Goal: Transaction & Acquisition: Book appointment/travel/reservation

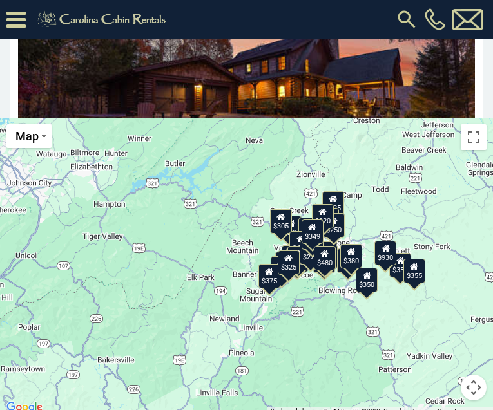
scroll to position [358, 0]
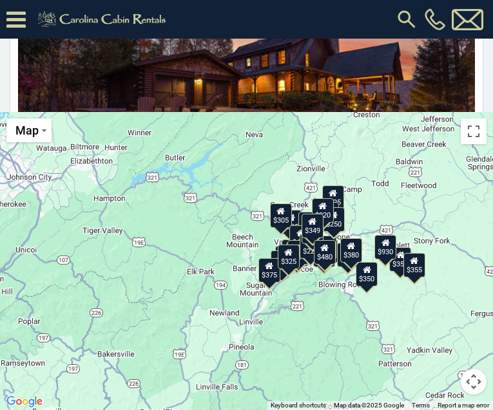
click at [307, 260] on div "$395" at bounding box center [298, 252] width 22 height 24
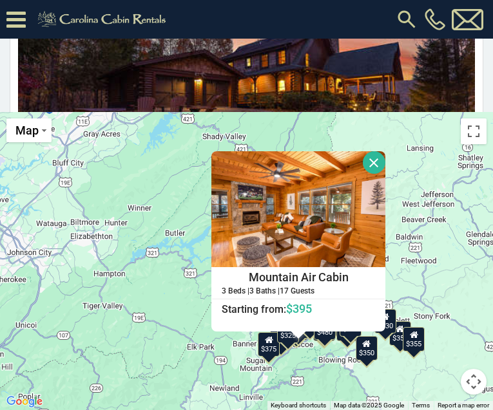
click at [336, 393] on div "$349 $480 $525 $315 $355 $635 $675 $930 $400 $451 $330 $400 $485 $460 $395 $255…" at bounding box center [246, 261] width 493 height 298
click at [444, 375] on div "$349 $480 $525 $315 $355 $635 $675 $930 $400 $451 $330 $400 $485 $460 $395 $255…" at bounding box center [246, 261] width 493 height 298
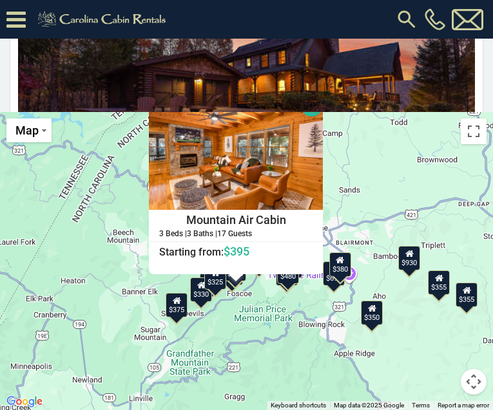
drag, startPoint x: 344, startPoint y: 359, endPoint x: 430, endPoint y: 339, distance: 87.9
click at [430, 339] on div "$349 $480 $525 $315 $355 $635 $675 $930 $400 $451 $330 $400 $485 $460 $395 $255…" at bounding box center [246, 261] width 493 height 298
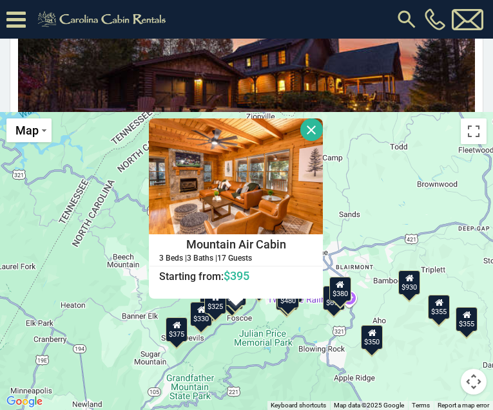
drag, startPoint x: 390, startPoint y: 152, endPoint x: 390, endPoint y: 178, distance: 25.8
click at [390, 178] on div "$349 $480 $525 $315 $355 $635 $675 $930 $400 $451 $330 $400 $485 $460 $395 $255…" at bounding box center [246, 261] width 493 height 298
click at [306, 136] on button "Close" at bounding box center [311, 129] width 23 height 23
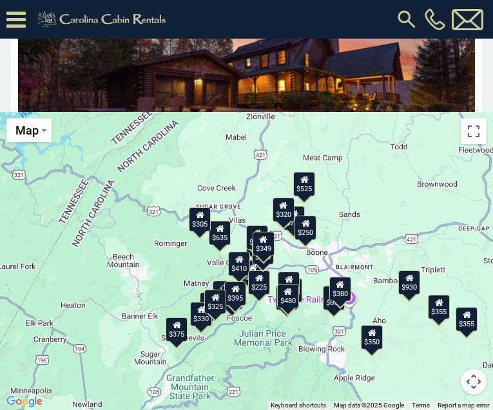
click at [260, 290] on div "$225" at bounding box center [259, 282] width 22 height 24
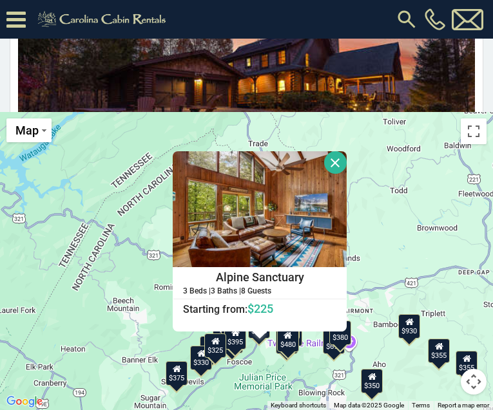
click at [336, 157] on button "Close" at bounding box center [335, 162] width 23 height 23
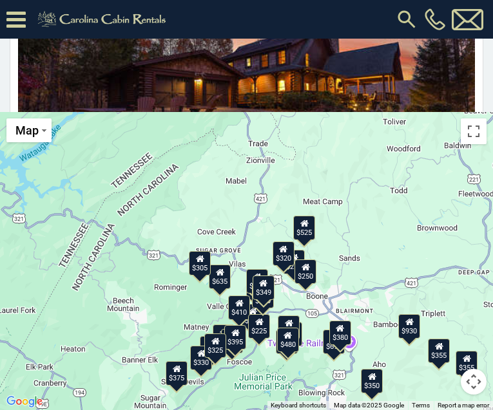
click at [328, 282] on div "$349 $480 $525 $315 $355 $635 $675 $930 $400 $451 $330 $400 $485 $460 $395 $255…" at bounding box center [246, 261] width 493 height 298
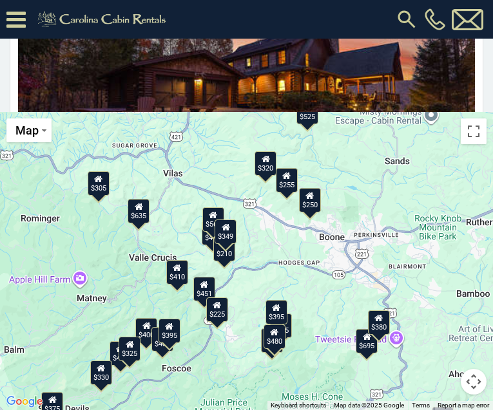
drag, startPoint x: 318, startPoint y: 263, endPoint x: 346, endPoint y: 189, distance: 79.1
click at [346, 189] on div "$349 $480 $525 $315 $355 $635 $675 $930 $400 $451 $330 $400 $485 $460 $395 $255…" at bounding box center [246, 261] width 493 height 298
click at [265, 242] on div "$349 $480 $525 $315 $355 $635 $675 $930 $400 $451 $330 $400 $485 $460 $395 $255…" at bounding box center [246, 261] width 493 height 298
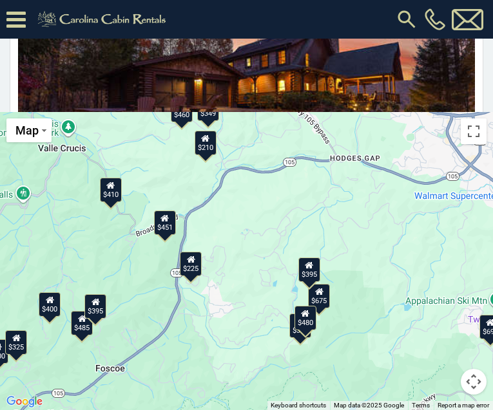
drag, startPoint x: 262, startPoint y: 354, endPoint x: 285, endPoint y: 227, distance: 129.0
click at [285, 227] on div "$349 $480 $525 $315 $355 $635 $675 $930 $400 $451 $330 $400 $485 $460 $395 $255…" at bounding box center [246, 261] width 493 height 298
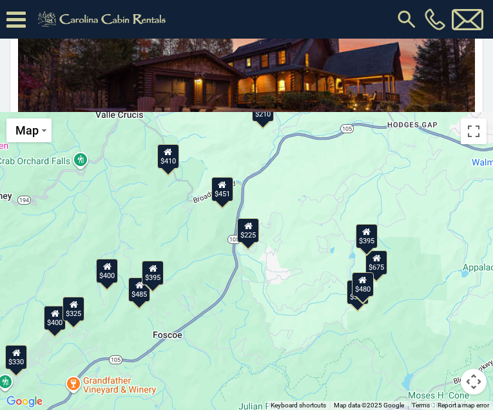
drag, startPoint x: 231, startPoint y: 332, endPoint x: 291, endPoint y: 297, distance: 69.6
click at [291, 297] on div "$349 $480 $525 $315 $355 $635 $675 $930 $400 $451 $330 $400 $485 $460 $395 $255…" at bounding box center [246, 261] width 493 height 298
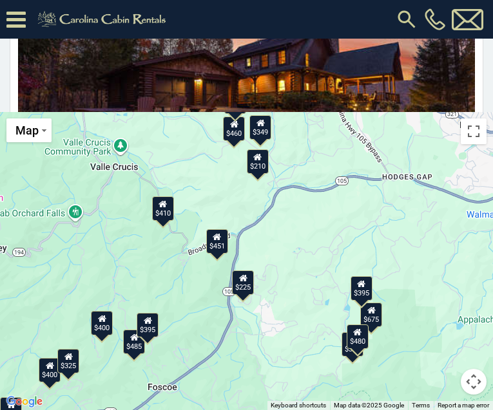
drag, startPoint x: 316, startPoint y: 173, endPoint x: 310, endPoint y: 229, distance: 55.6
click at [310, 229] on div "$349 $480 $525 $315 $355 $635 $675 $930 $400 $451 $330 $400 $485 $460 $395 $255…" at bounding box center [246, 261] width 493 height 298
click at [262, 173] on div "$210" at bounding box center [257, 161] width 22 height 24
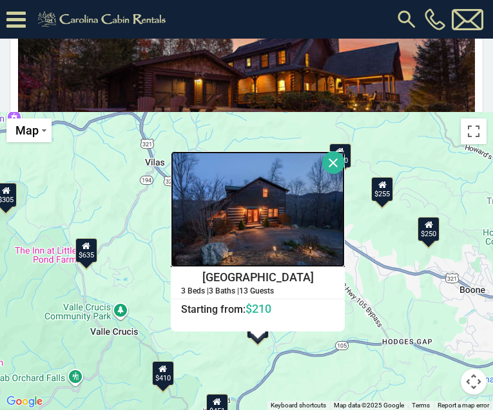
click at [281, 227] on img at bounding box center [258, 209] width 174 height 116
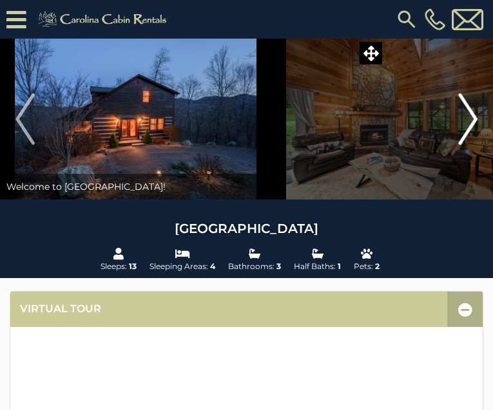
click at [458, 145] on img "Next" at bounding box center [467, 119] width 19 height 52
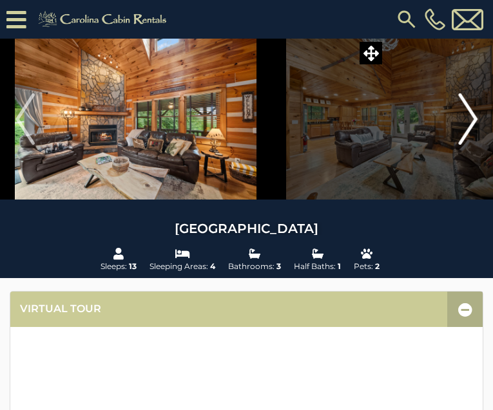
click at [458, 145] on img "Next" at bounding box center [467, 119] width 19 height 52
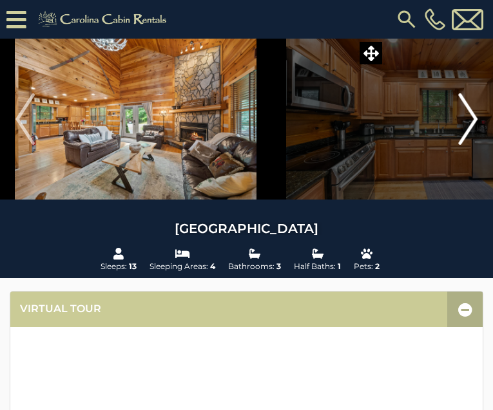
click at [458, 145] on img "Next" at bounding box center [467, 119] width 19 height 52
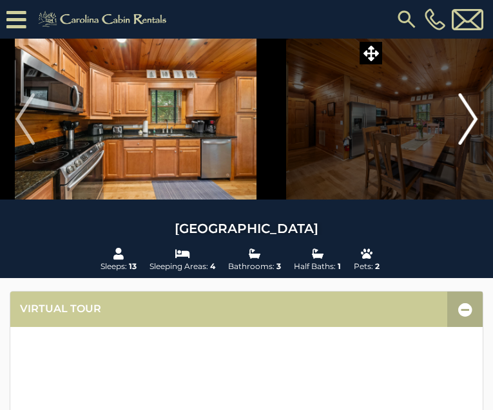
click at [458, 145] on img "Next" at bounding box center [467, 119] width 19 height 52
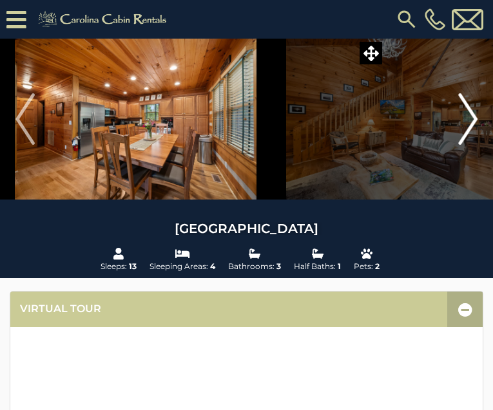
click at [458, 145] on img "Next" at bounding box center [467, 119] width 19 height 52
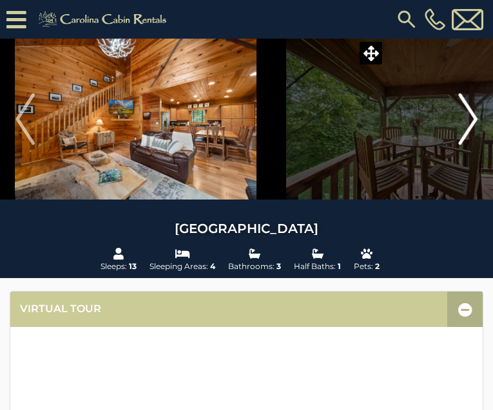
click at [458, 145] on img "Next" at bounding box center [467, 119] width 19 height 52
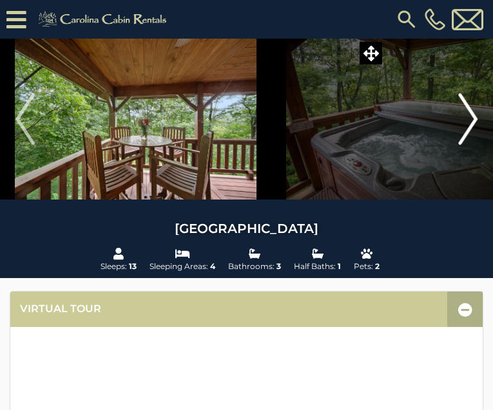
click at [458, 145] on img "Next" at bounding box center [467, 119] width 19 height 52
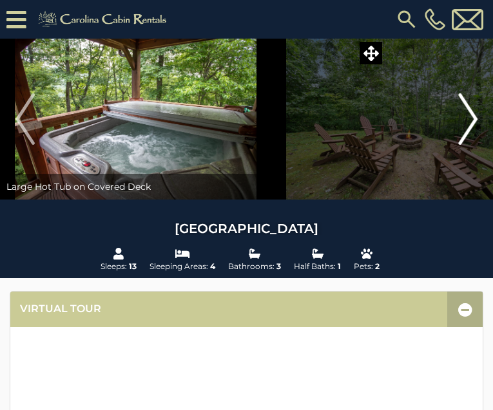
click at [458, 145] on img "Next" at bounding box center [467, 119] width 19 height 52
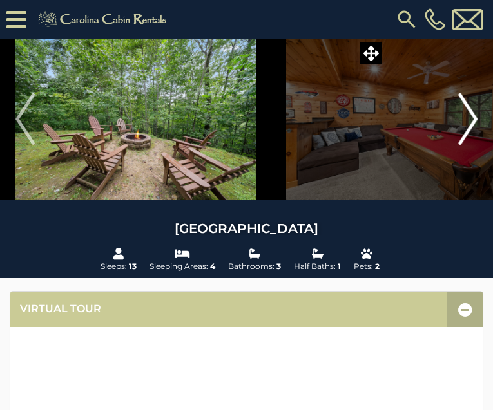
click at [458, 145] on img "Next" at bounding box center [467, 119] width 19 height 52
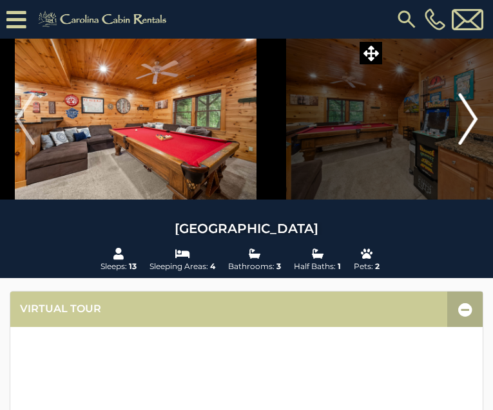
click at [458, 145] on img "Next" at bounding box center [467, 119] width 19 height 52
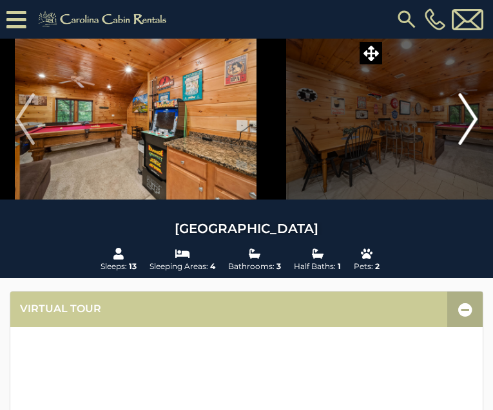
click at [458, 145] on img "Next" at bounding box center [467, 119] width 19 height 52
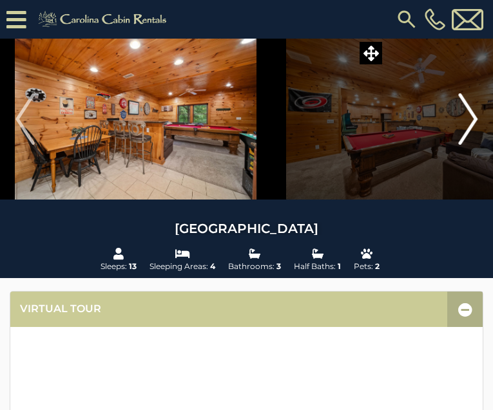
click at [458, 145] on img "Next" at bounding box center [467, 119] width 19 height 52
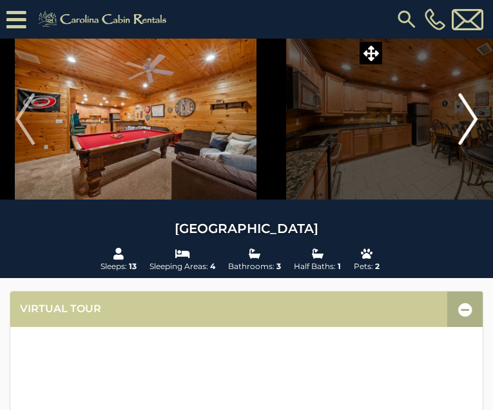
click at [458, 145] on img "Next" at bounding box center [467, 119] width 19 height 52
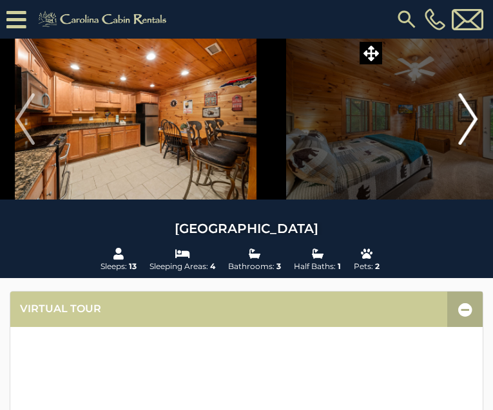
click at [458, 145] on img "Next" at bounding box center [467, 119] width 19 height 52
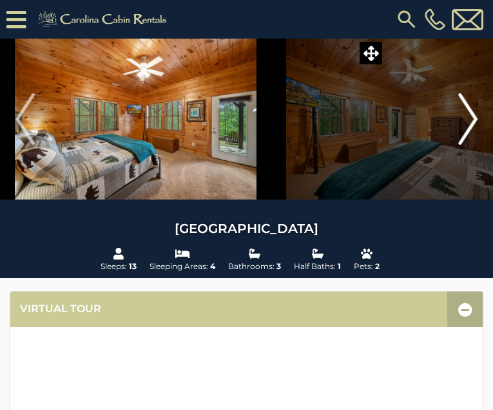
click at [458, 145] on img "Next" at bounding box center [467, 119] width 19 height 52
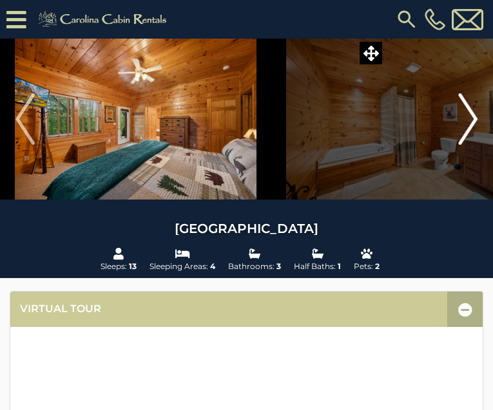
click at [458, 145] on img "Next" at bounding box center [467, 119] width 19 height 52
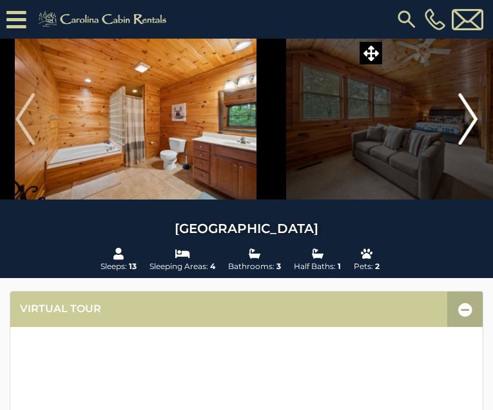
click at [458, 145] on img "Next" at bounding box center [467, 119] width 19 height 52
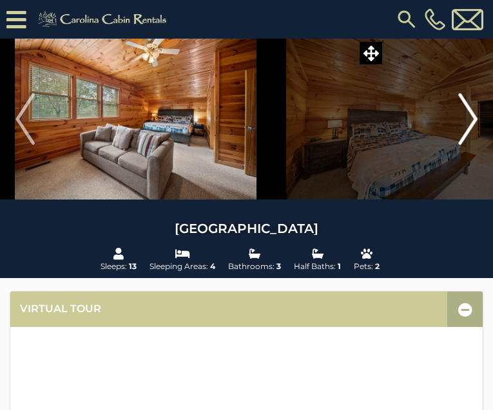
click at [458, 145] on img "Next" at bounding box center [467, 119] width 19 height 52
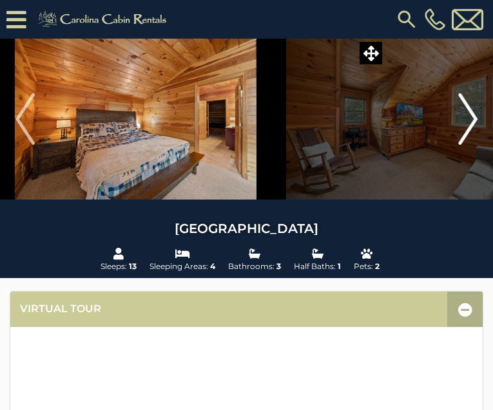
click at [458, 145] on img "Next" at bounding box center [467, 119] width 19 height 52
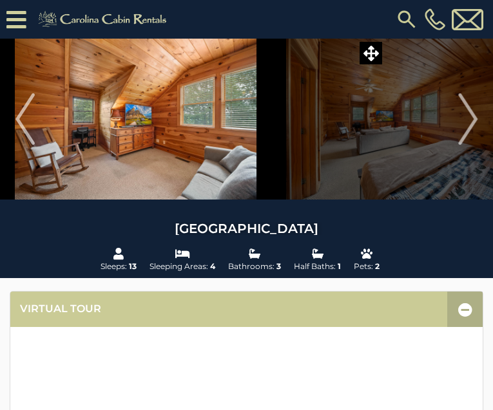
click at [18, 23] on icon at bounding box center [16, 19] width 20 height 23
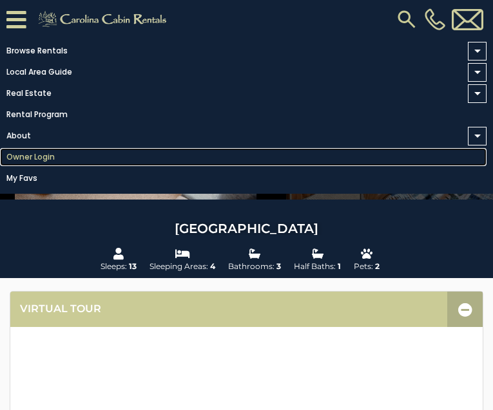
click at [353, 166] on link "Owner Login" at bounding box center [243, 157] width 486 height 18
